Goal: Task Accomplishment & Management: Manage account settings

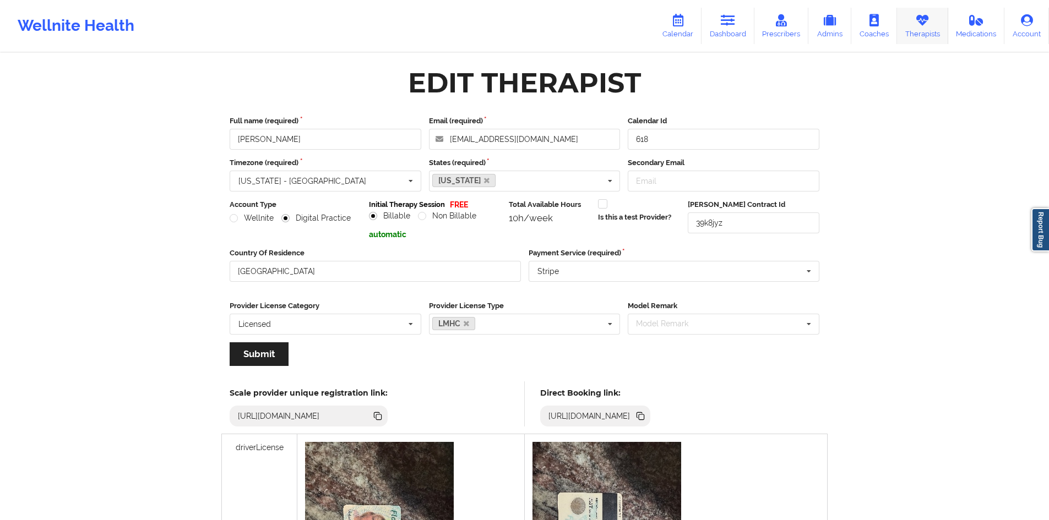
click at [920, 29] on link "Therapists" at bounding box center [922, 26] width 51 height 36
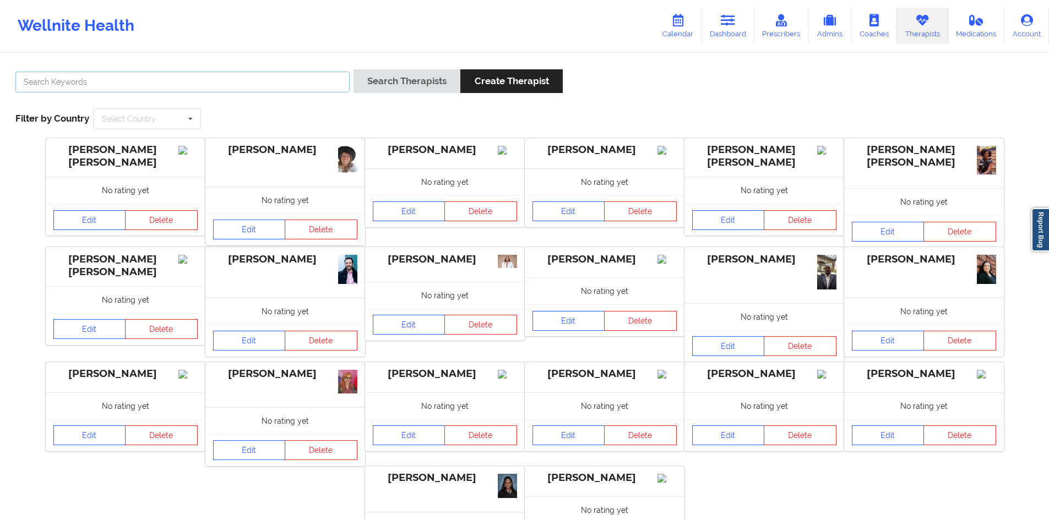
click at [194, 83] on input "text" at bounding box center [182, 82] width 334 height 21
click at [353, 69] on button "Search Therapists" at bounding box center [406, 81] width 107 height 24
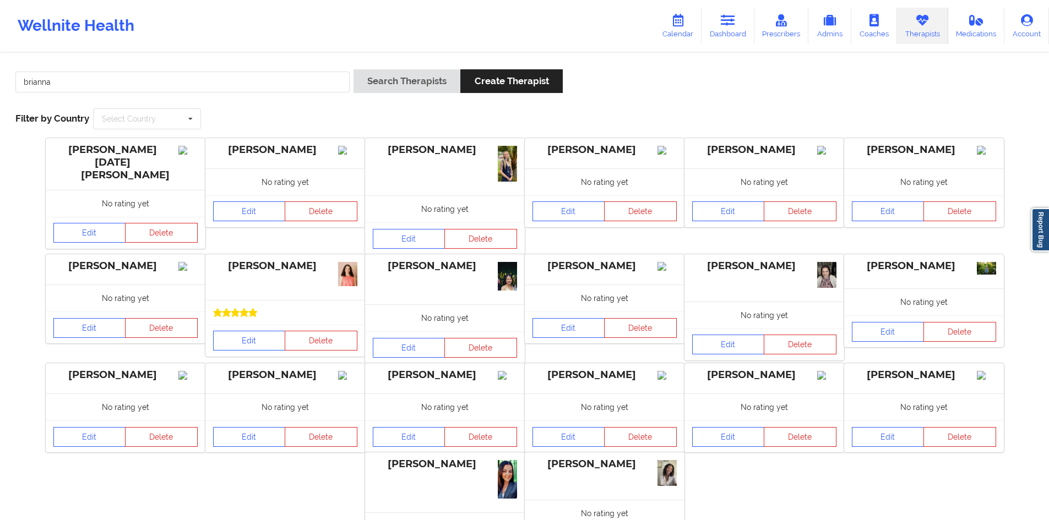
click at [356, 112] on div "[PERSON_NAME] Search Therapists Create Therapist Filter by Country Select Count…" at bounding box center [524, 99] width 1033 height 75
click at [296, 77] on input "brianna" at bounding box center [182, 82] width 334 height 21
type input "brianna"
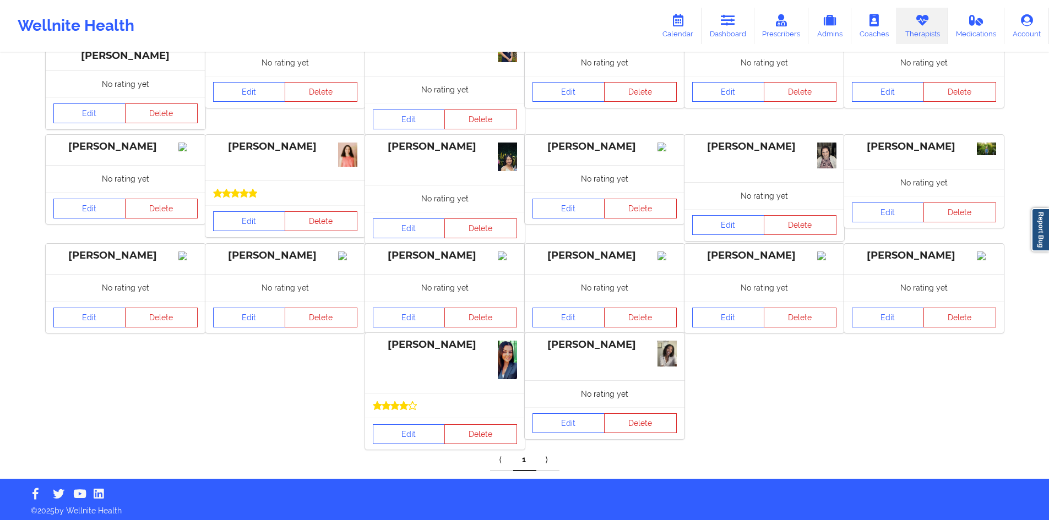
scroll to position [134, 0]
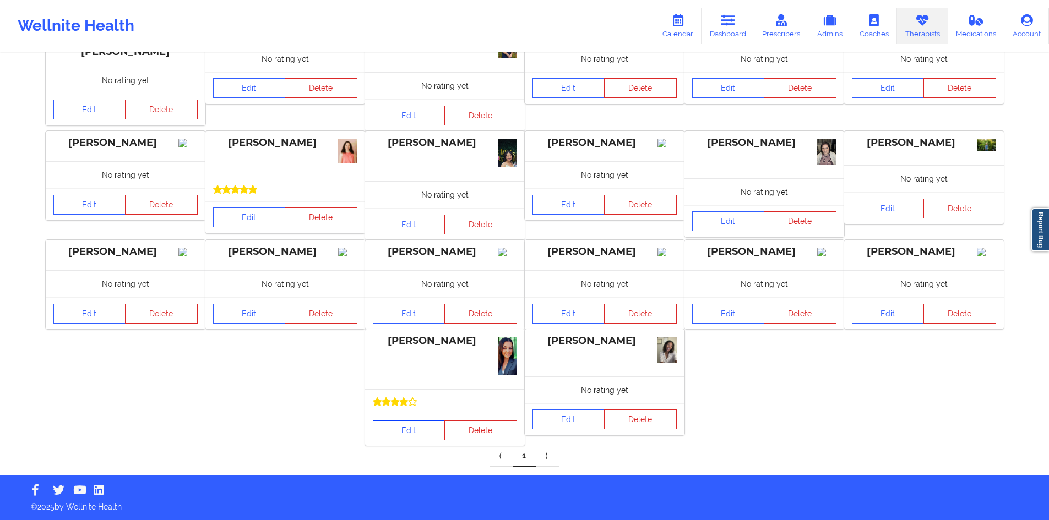
click at [404, 437] on link "Edit" at bounding box center [409, 431] width 73 height 20
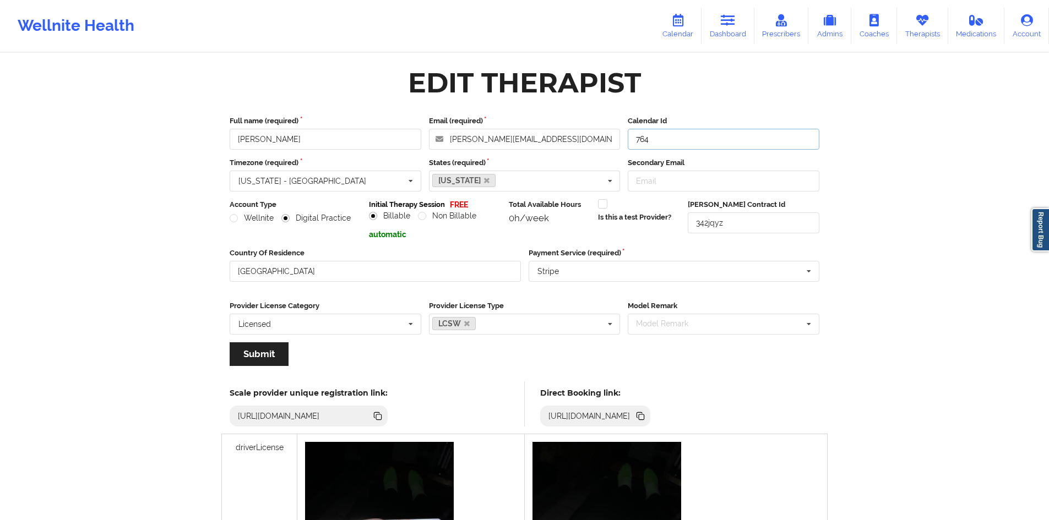
click at [681, 143] on input "764" at bounding box center [724, 139] width 192 height 21
click at [564, 142] on input "[PERSON_NAME][EMAIL_ADDRESS][DOMAIN_NAME]" at bounding box center [525, 139] width 192 height 21
